Goal: Task Accomplishment & Management: Complete application form

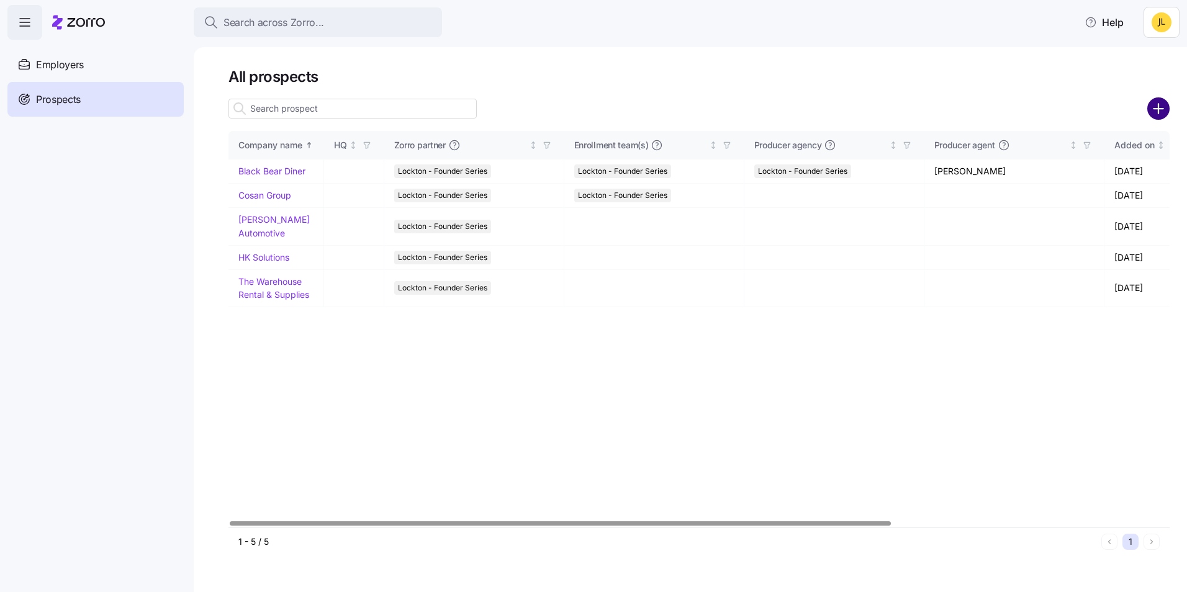
click at [1163, 111] on circle "add icon" at bounding box center [1159, 109] width 20 height 20
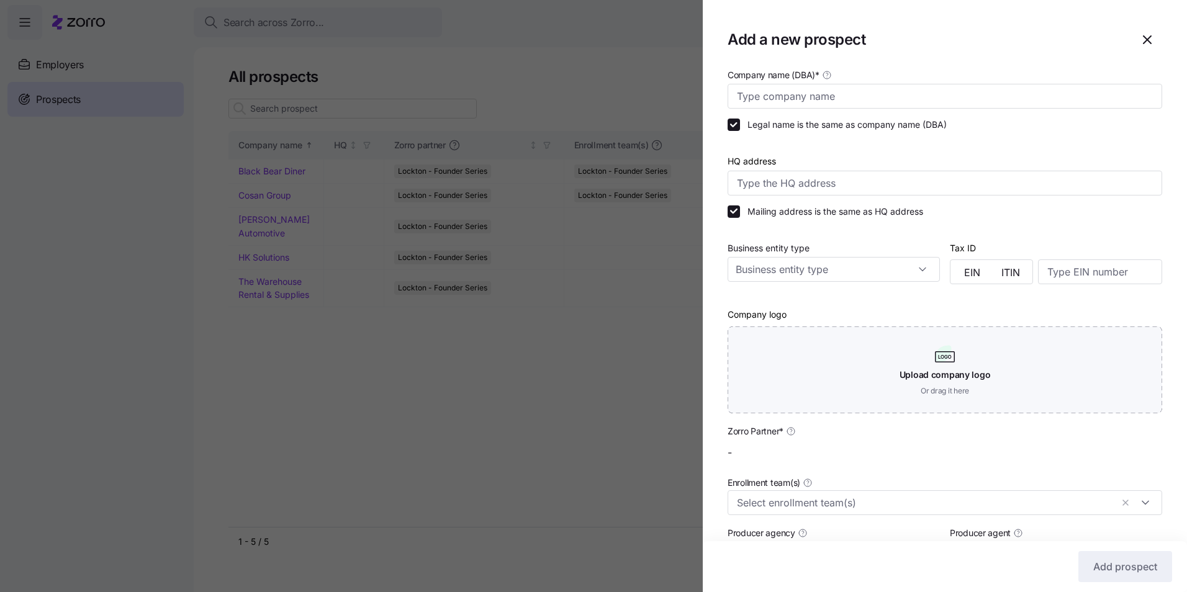
type input "Lockton - Founder Series"
click at [803, 92] on input "Company name (DBA) *" at bounding box center [945, 96] width 435 height 25
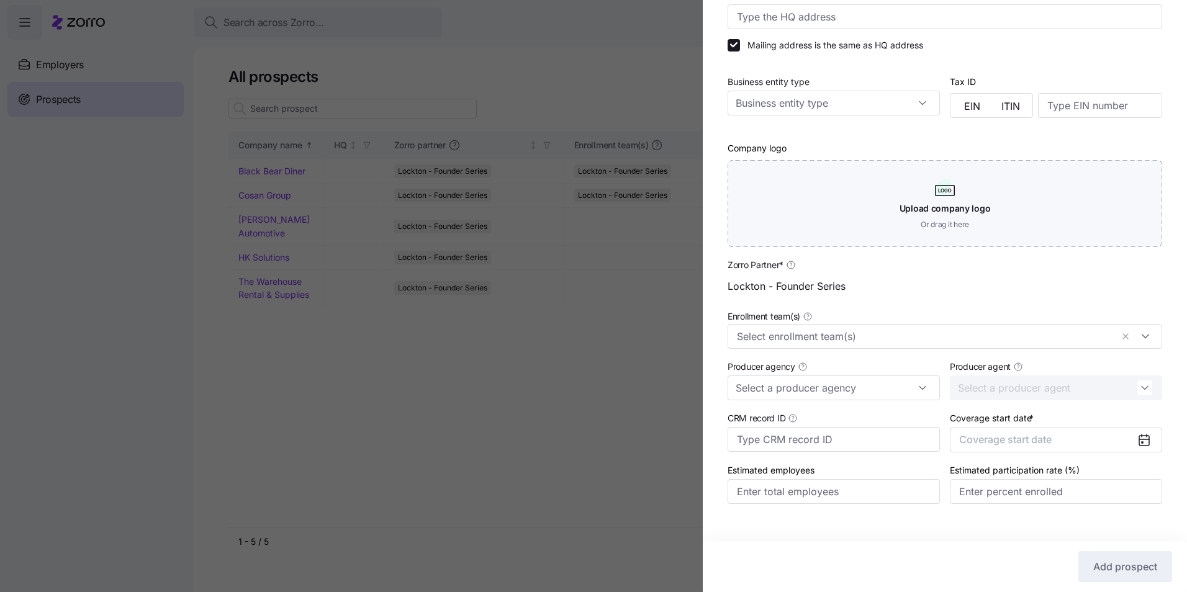
scroll to position [184, 0]
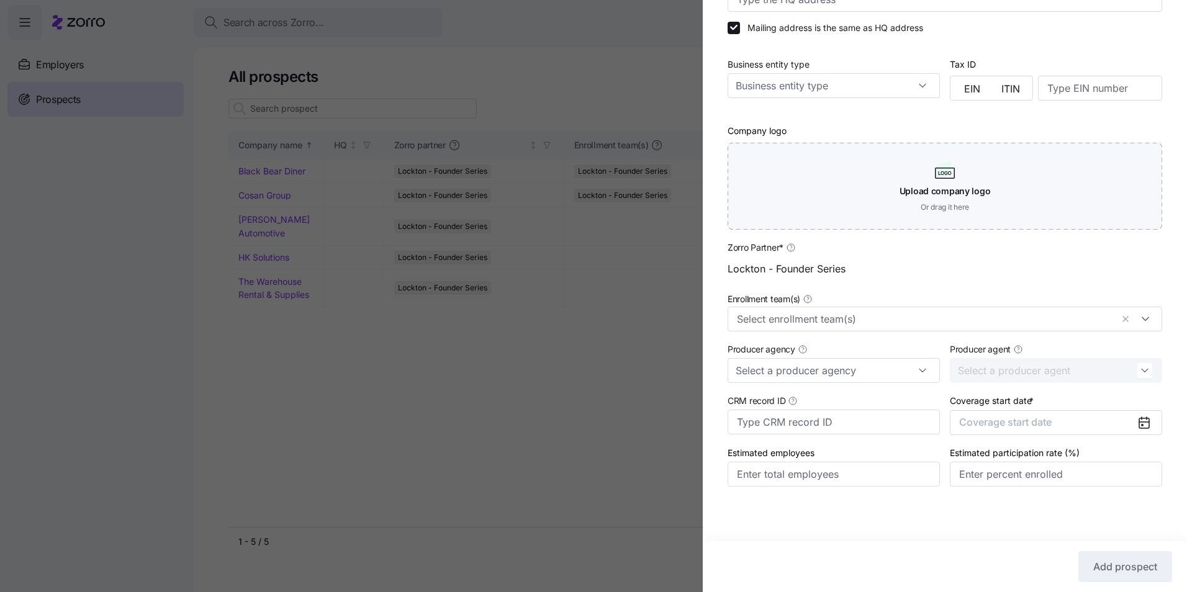
type input "CoWorx Staffing"
click at [1139, 423] on icon at bounding box center [1144, 423] width 10 height 10
click at [1137, 426] on icon at bounding box center [1144, 422] width 15 height 15
click at [1067, 424] on button "Coverage start date" at bounding box center [1056, 422] width 212 height 25
click at [1121, 268] on button "button" at bounding box center [1130, 273] width 26 height 26
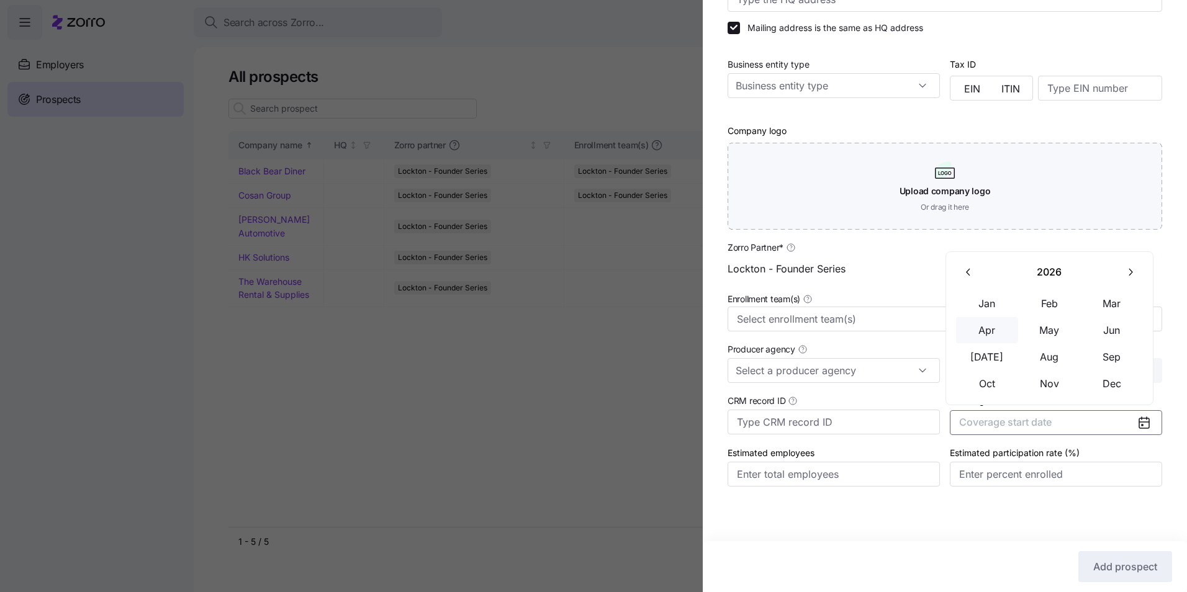
click at [1002, 334] on button "Apr" at bounding box center [987, 330] width 62 height 26
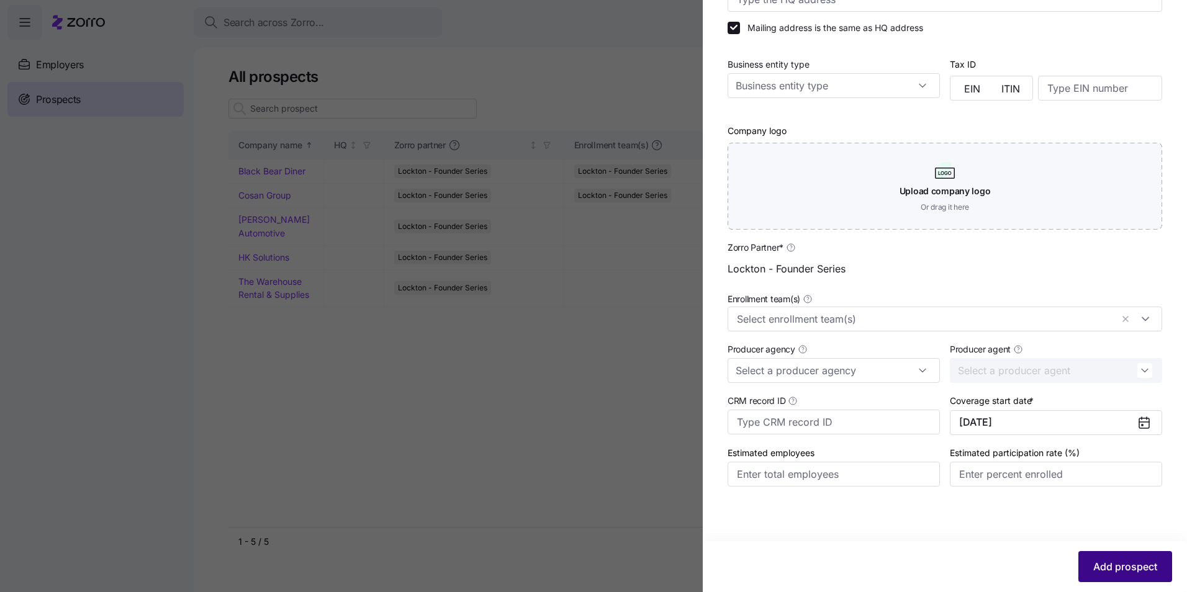
click at [1130, 568] on span "Add prospect" at bounding box center [1125, 566] width 64 height 15
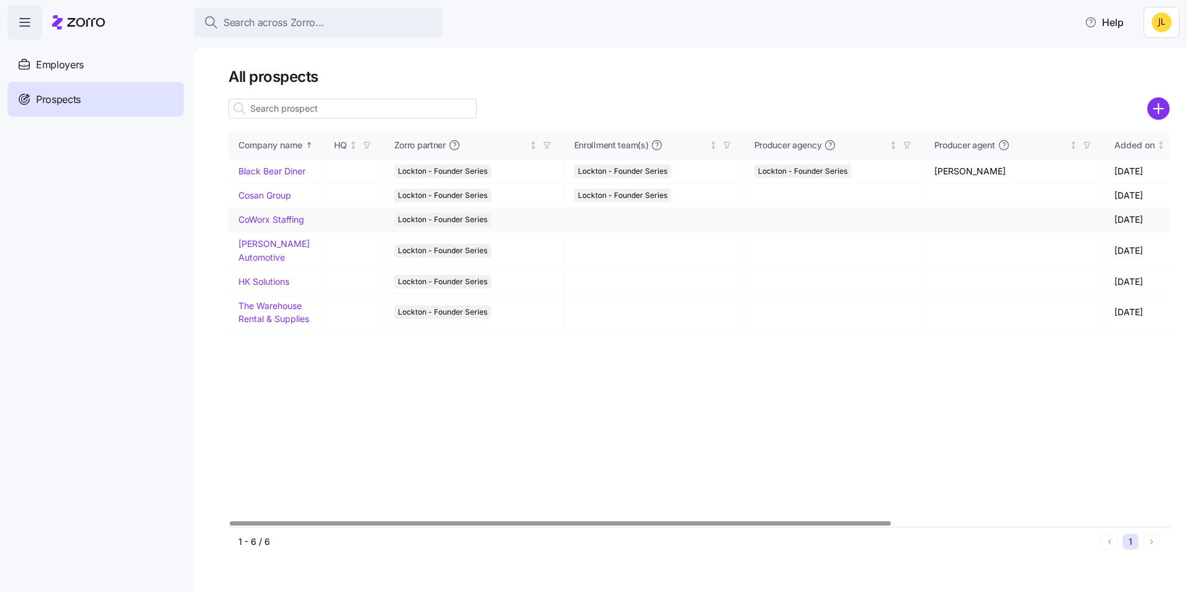
drag, startPoint x: 266, startPoint y: 222, endPoint x: 260, endPoint y: 219, distance: 6.4
click at [260, 219] on link "CoWorx Staffing" at bounding box center [271, 219] width 66 height 11
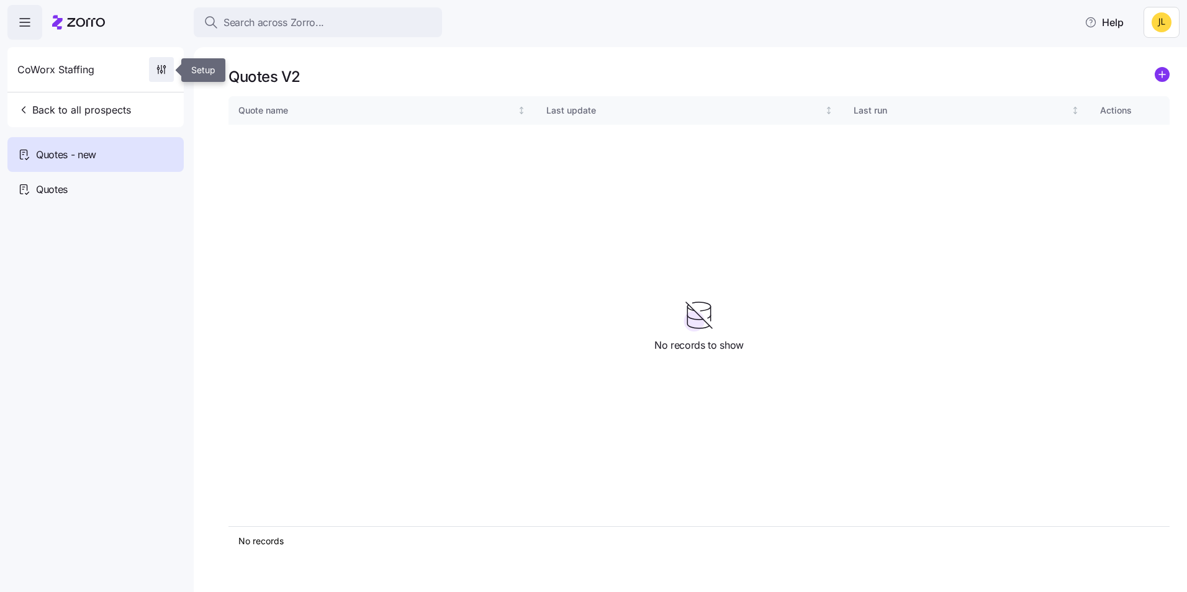
click at [161, 69] on icon "button" at bounding box center [161, 69] width 12 height 12
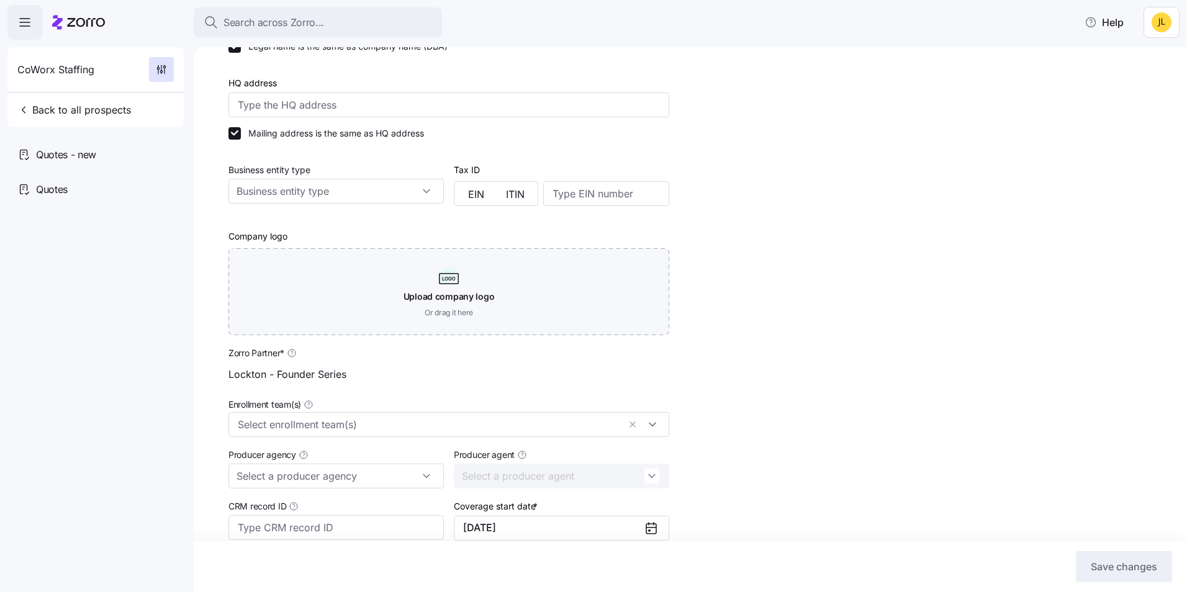
scroll to position [237, 0]
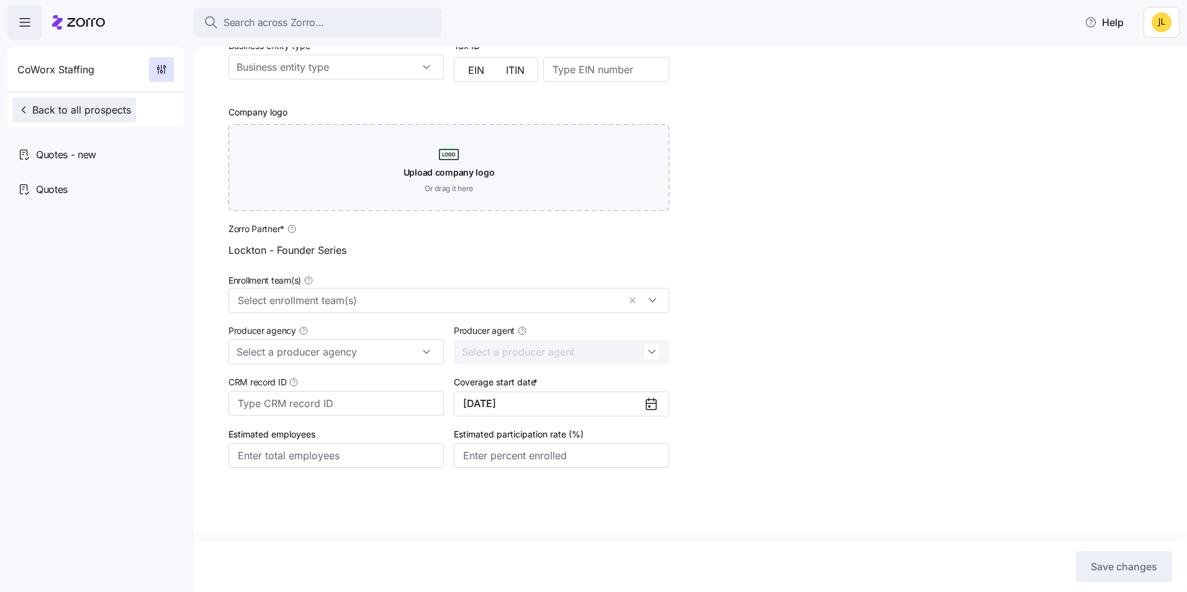
click at [36, 107] on span "Back to all prospects" at bounding box center [74, 109] width 114 height 15
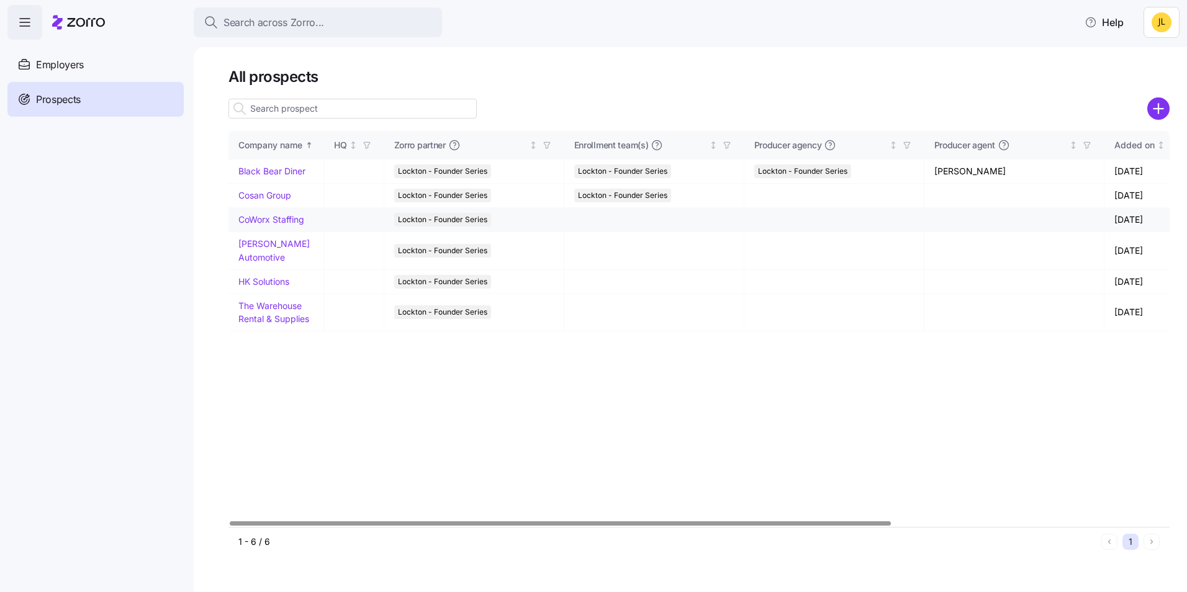
click at [281, 217] on link "CoWorx Staffing" at bounding box center [271, 219] width 66 height 11
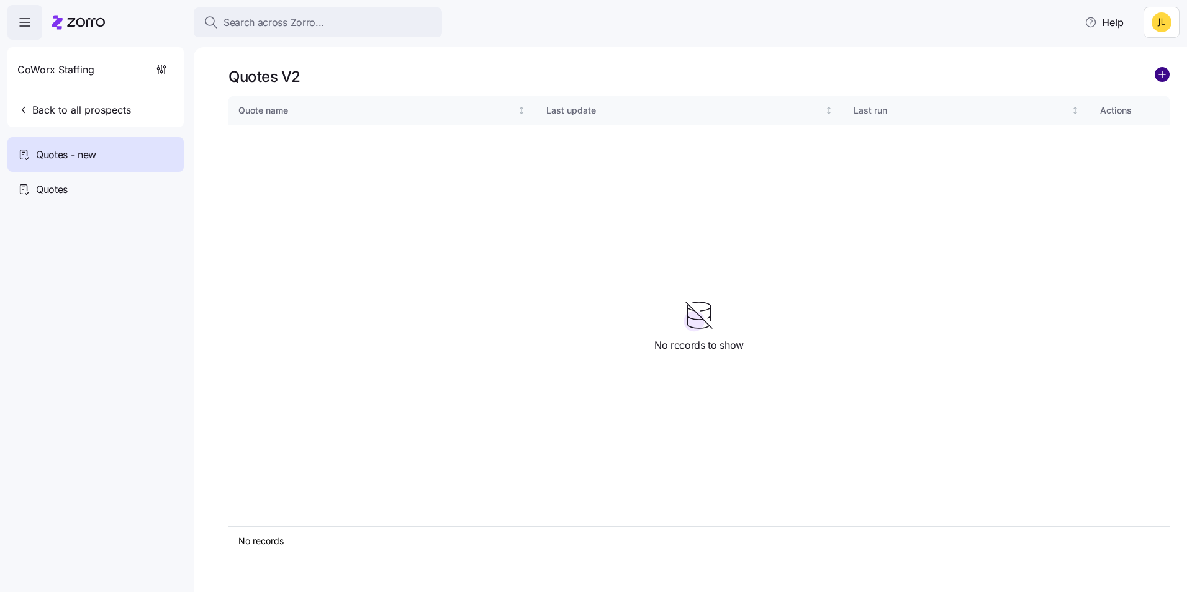
click at [1165, 75] on circle "add icon" at bounding box center [1163, 75] width 14 height 14
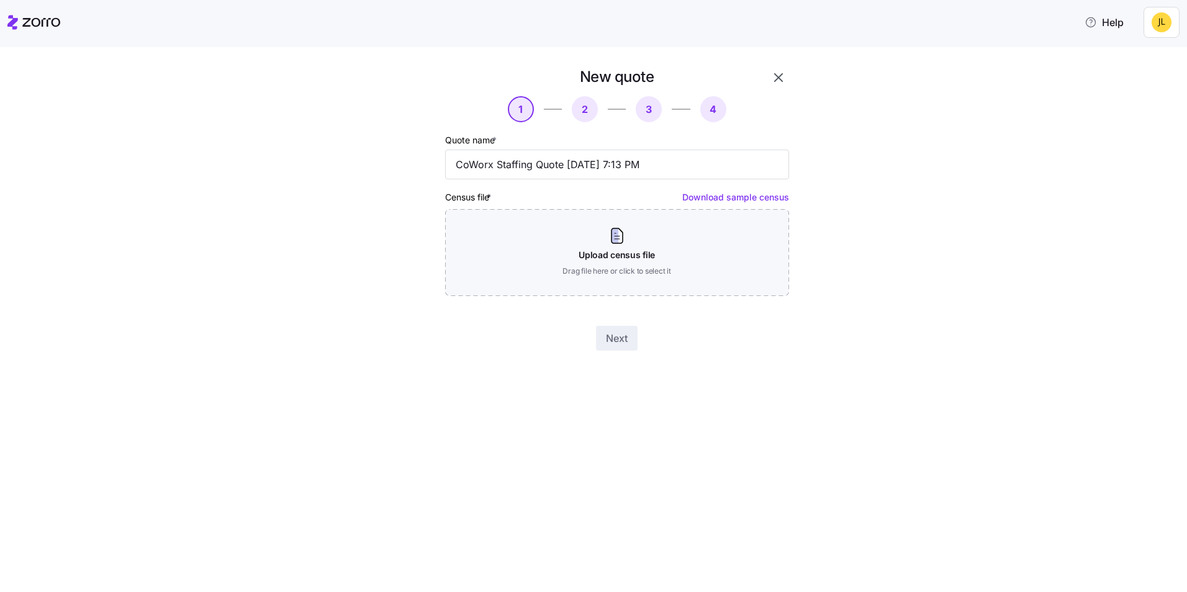
click at [735, 199] on link "Download sample census" at bounding box center [735, 197] width 107 height 11
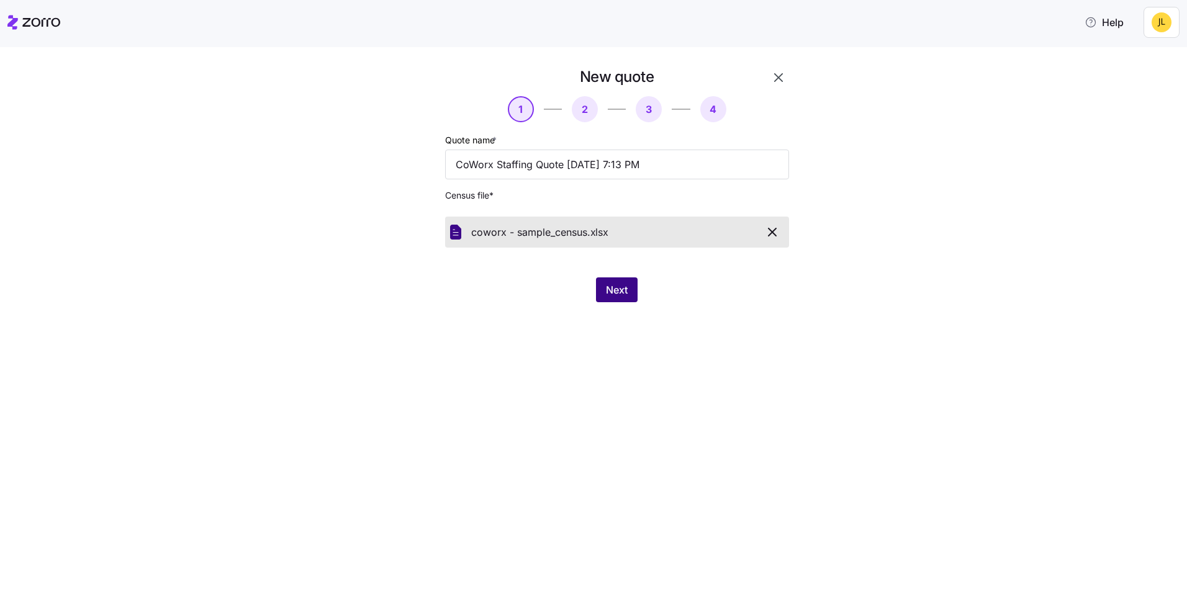
click at [623, 296] on span "Next" at bounding box center [617, 290] width 22 height 15
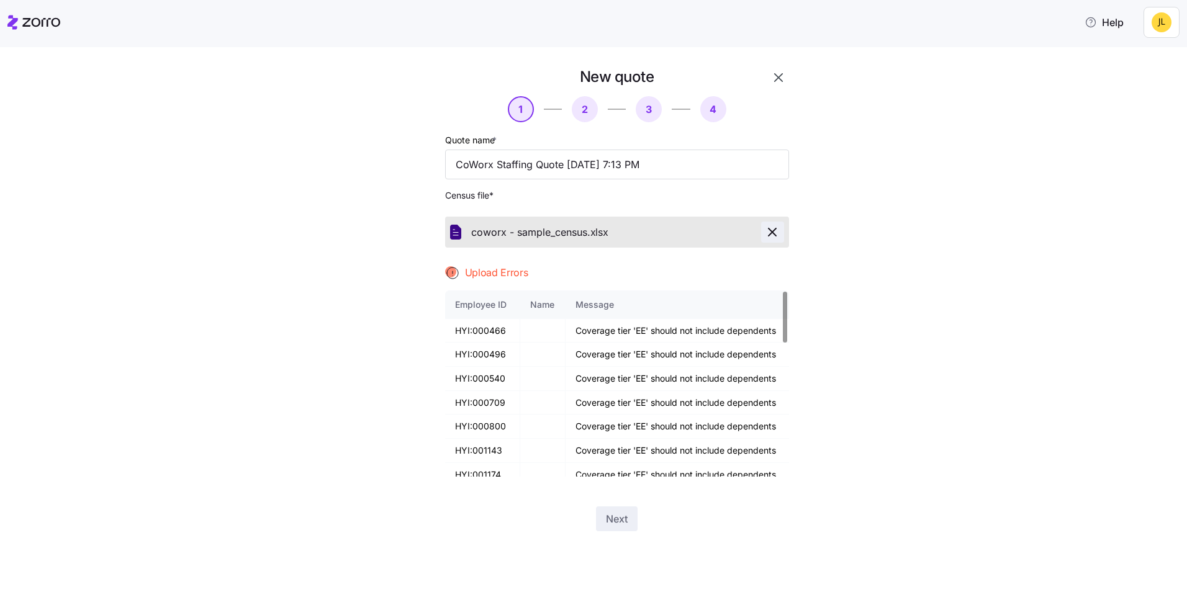
click at [782, 231] on span "button" at bounding box center [773, 232] width 22 height 15
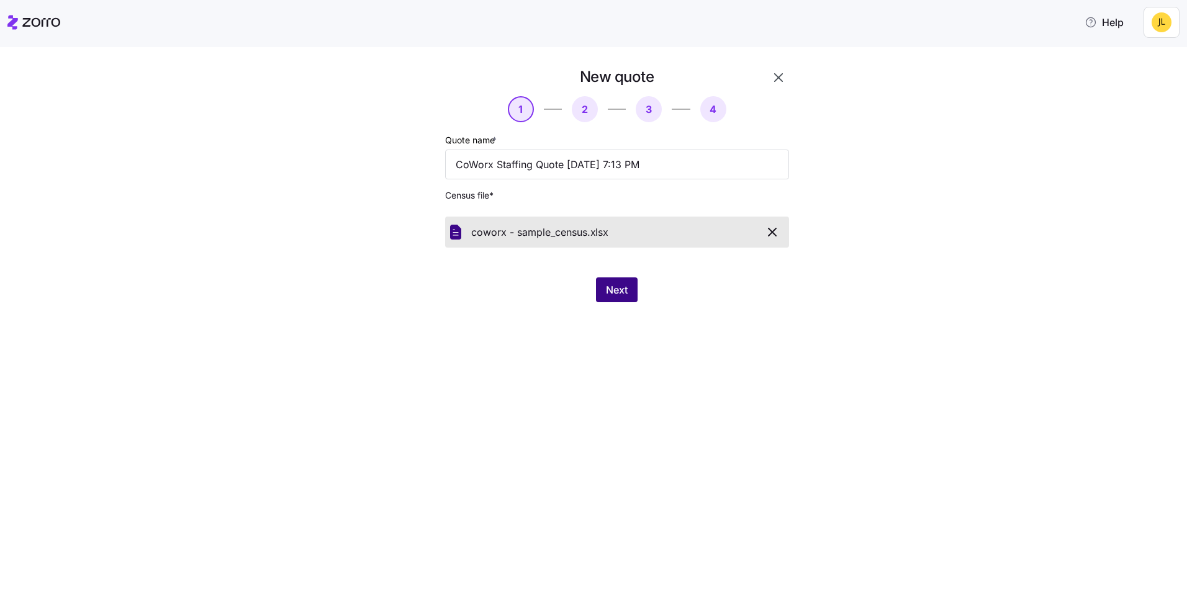
click at [625, 300] on button "Next" at bounding box center [617, 290] width 42 height 25
